Goal: Task Accomplishment & Management: Use online tool/utility

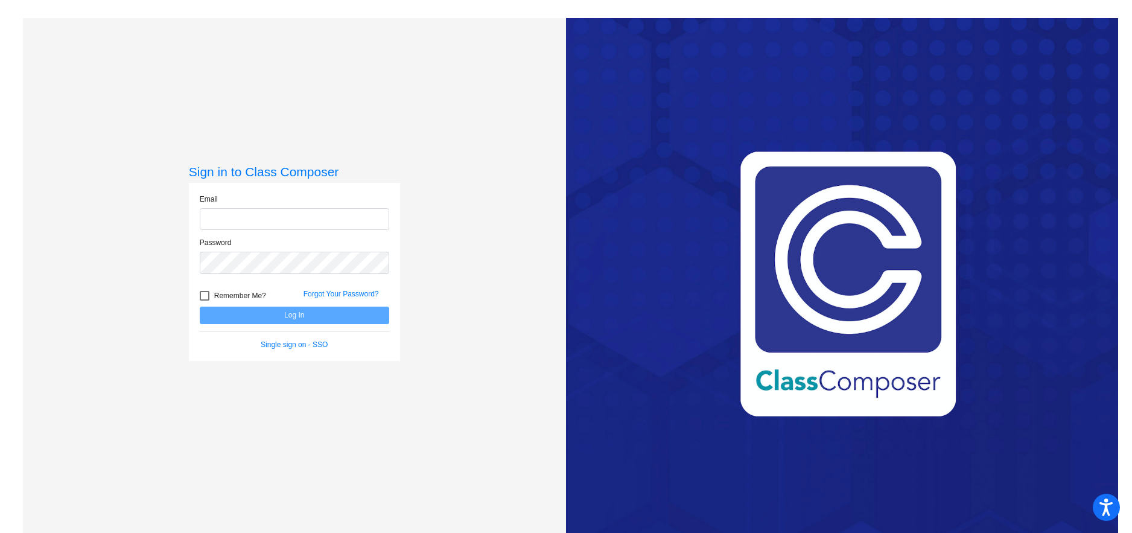
type input "[EMAIL_ADDRESS][DOMAIN_NAME]"
click at [323, 314] on button "Log In" at bounding box center [294, 315] width 189 height 17
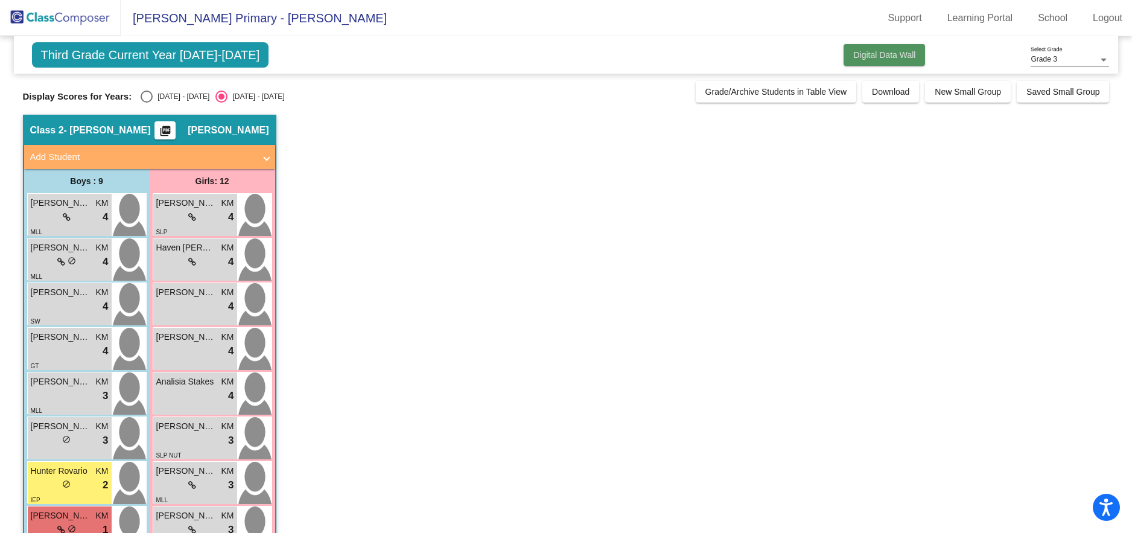
click at [891, 52] on span "Digital Data Wall" at bounding box center [884, 55] width 62 height 10
